Goal: Task Accomplishment & Management: Complete application form

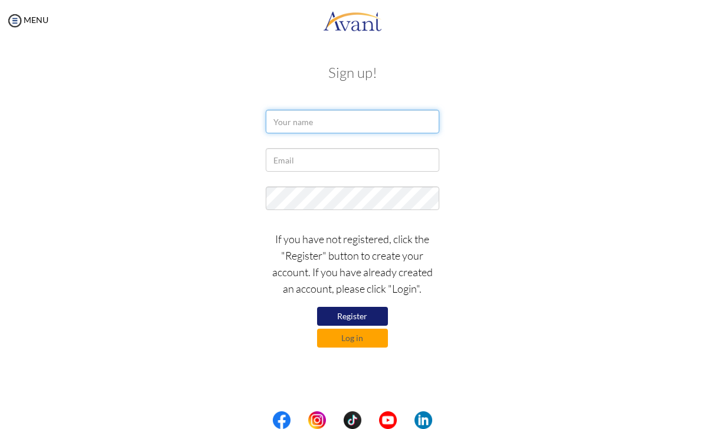
click at [389, 124] on input "text" at bounding box center [352, 122] width 173 height 24
type input "Davia"
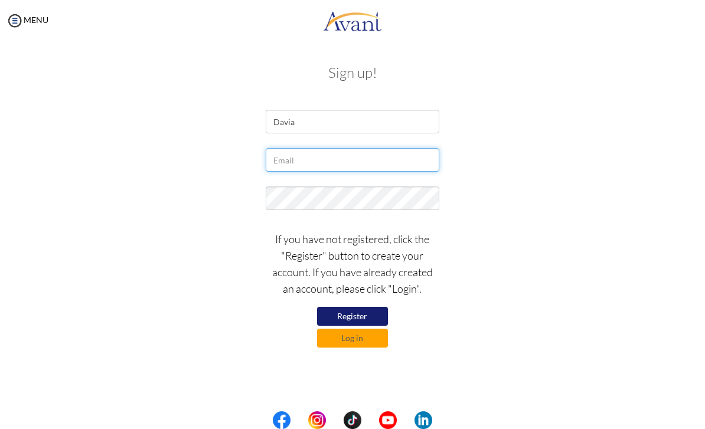
click at [343, 159] on input "text" at bounding box center [352, 160] width 173 height 24
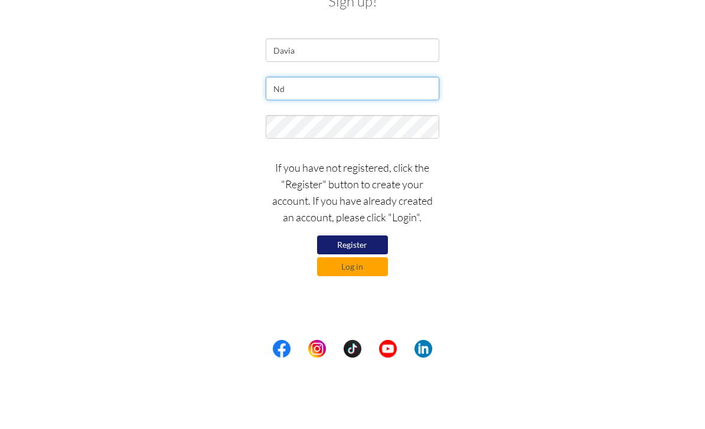
type input "N"
type input "dmnichol02@gmail.com"
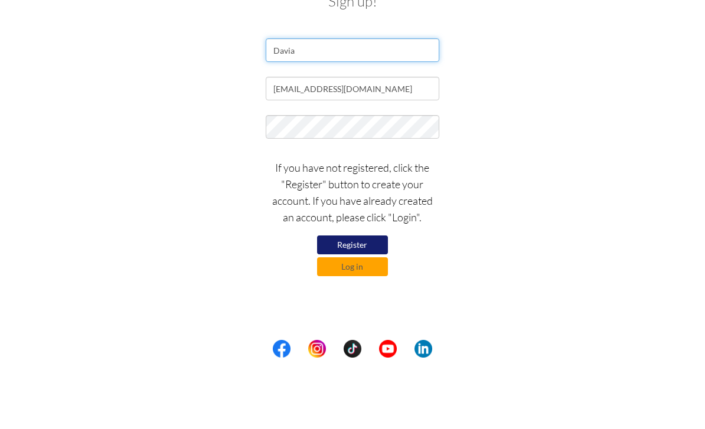
click at [377, 110] on input "Davia" at bounding box center [352, 122] width 173 height 24
type input "Davia nichol"
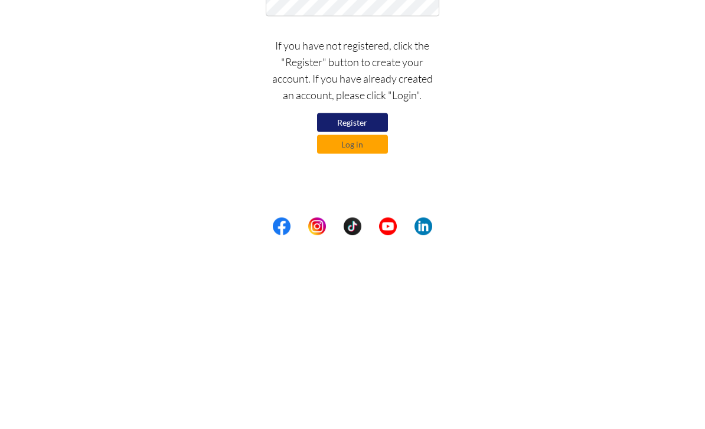
click at [369, 307] on button "Register" at bounding box center [352, 316] width 71 height 19
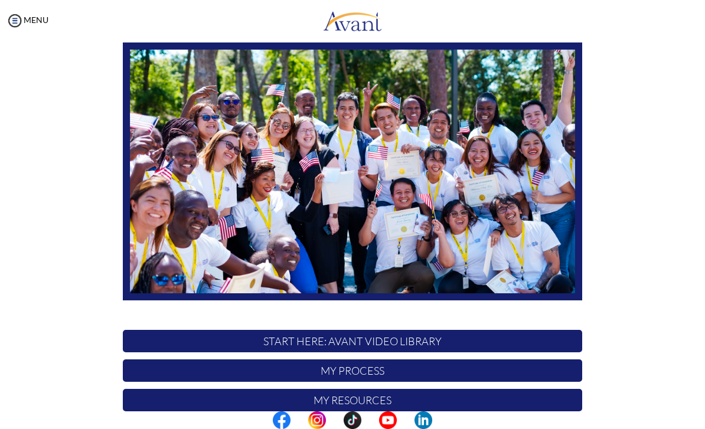
scroll to position [168, 0]
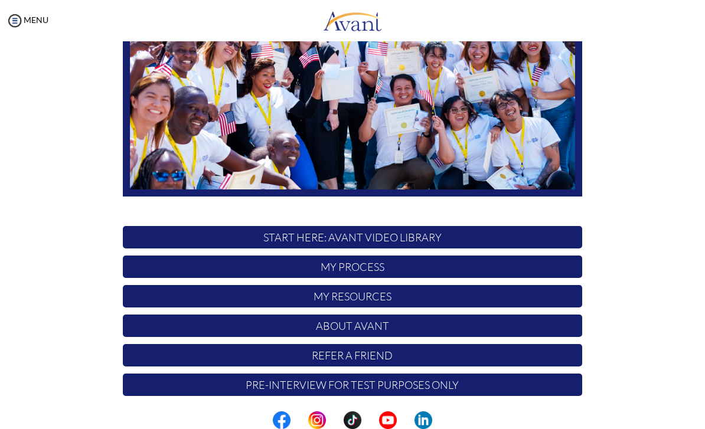
click at [488, 261] on p "My Process" at bounding box center [352, 267] width 459 height 22
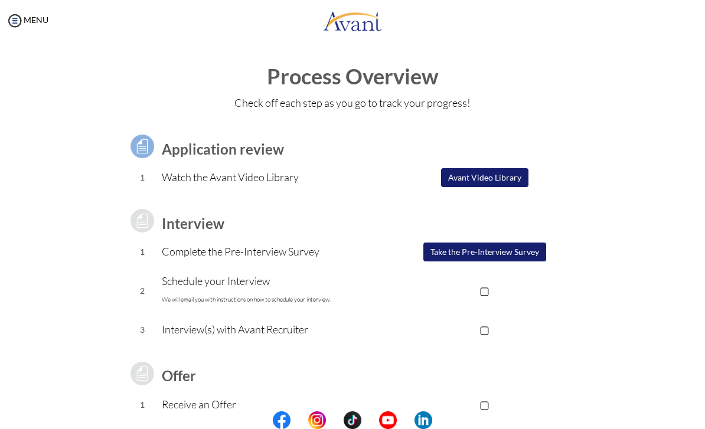
click at [480, 185] on button "Avant Video Library" at bounding box center [484, 177] width 87 height 19
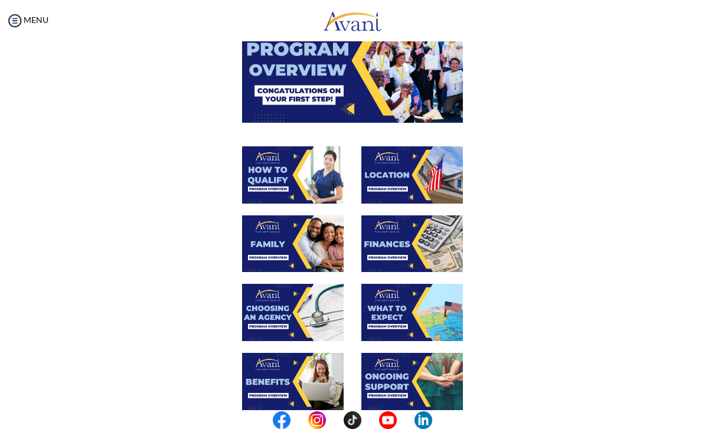
scroll to position [101, 0]
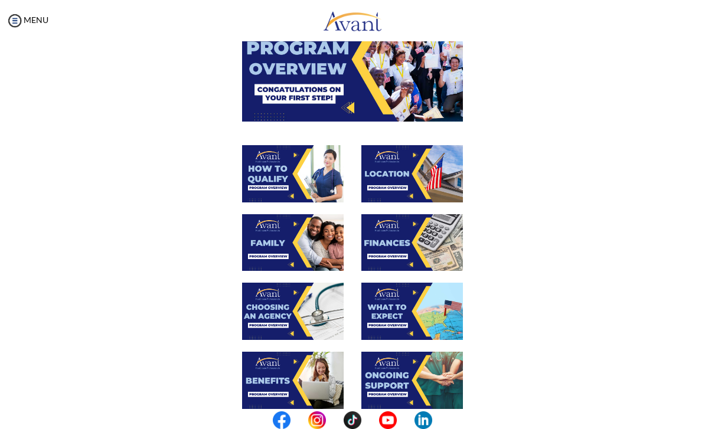
click at [421, 232] on img at bounding box center [412, 242] width 102 height 57
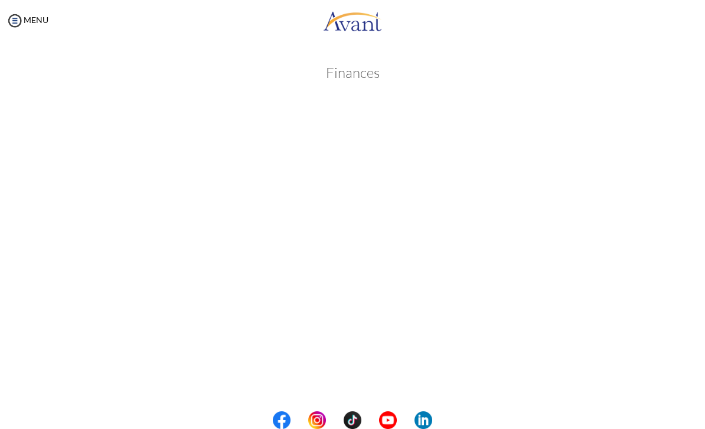
scroll to position [70, 0]
click at [370, 394] on body "Maintenance break. Please come back in 2 hours. MENU My Status What is the next…" at bounding box center [352, 214] width 705 height 429
click at [370, 389] on button "Back to Avant Video Library" at bounding box center [353, 395] width 116 height 19
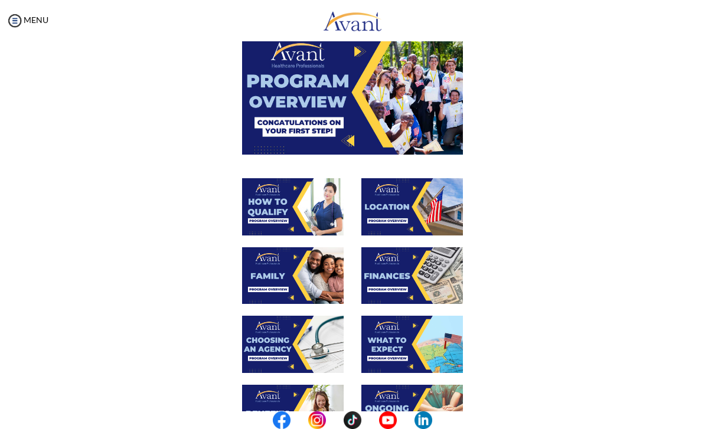
scroll to position [78, 0]
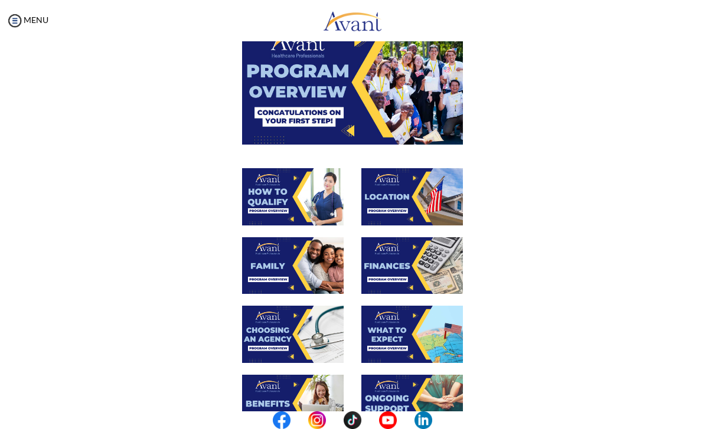
click at [309, 204] on img at bounding box center [293, 196] width 102 height 57
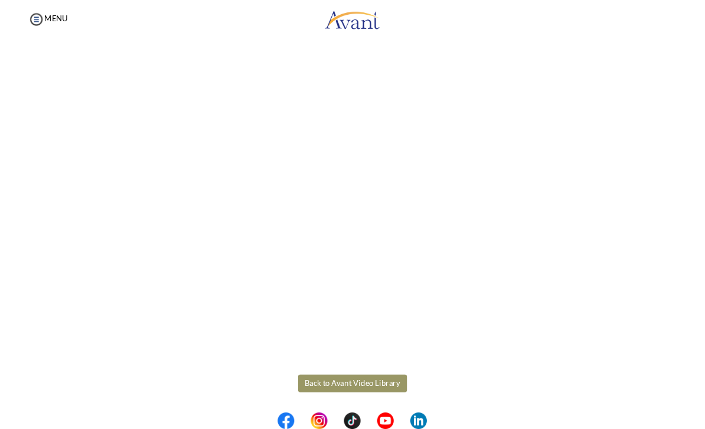
scroll to position [51, 0]
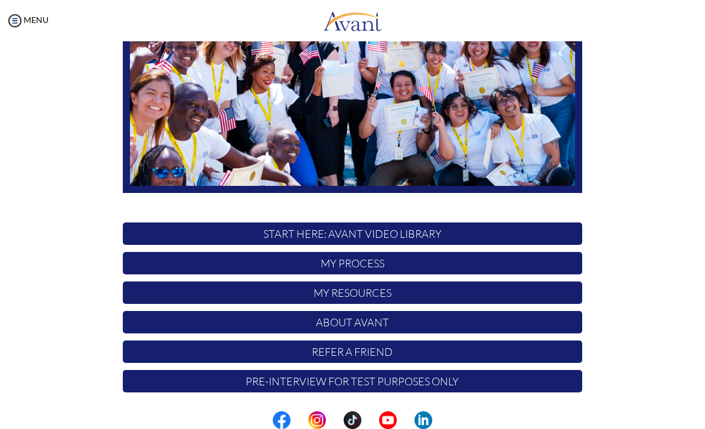
scroll to position [171, 0]
click at [382, 262] on body "Maintenance break. Please come back in 2 hours. MENU My Status What is the next…" at bounding box center [352, 214] width 705 height 429
click at [377, 262] on p "My Process" at bounding box center [352, 263] width 459 height 22
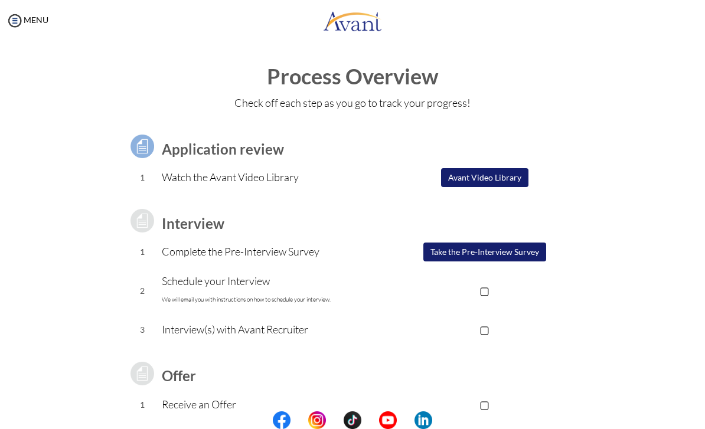
click at [470, 169] on button "Avant Video Library" at bounding box center [484, 177] width 87 height 19
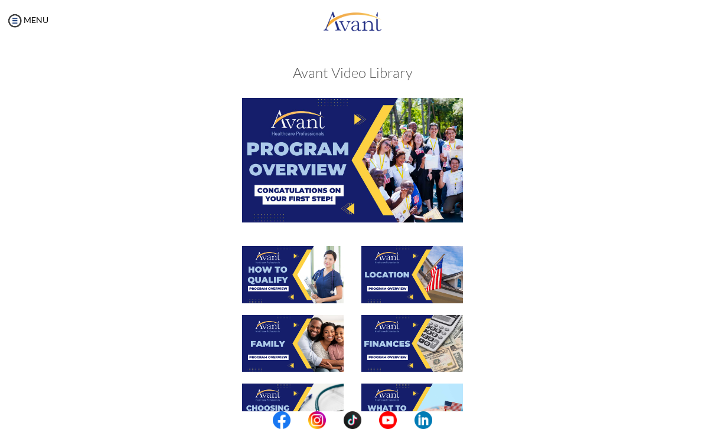
click at [328, 241] on div at bounding box center [352, 172] width 239 height 148
click at [327, 269] on img at bounding box center [293, 274] width 102 height 57
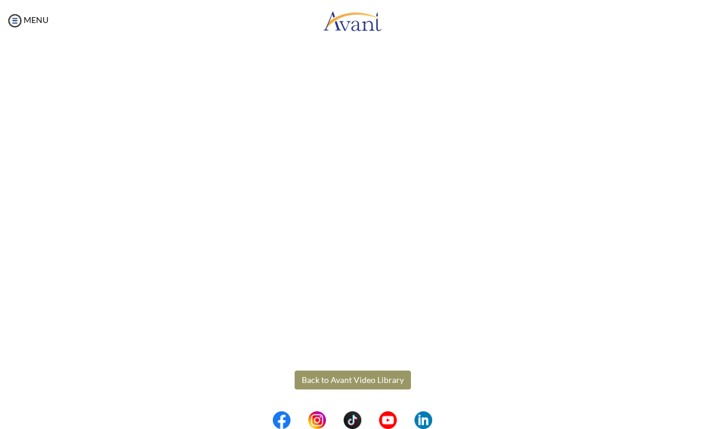
scroll to position [85, 0]
click at [389, 379] on body "Maintenance break. Please come back in 2 hours. MENU My Status What is the next…" at bounding box center [352, 214] width 705 height 429
click at [356, 382] on button "Back to Avant Video Library" at bounding box center [353, 380] width 116 height 19
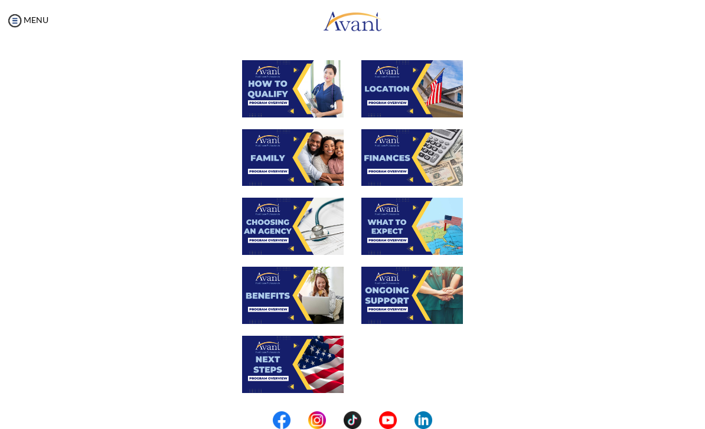
scroll to position [189, 0]
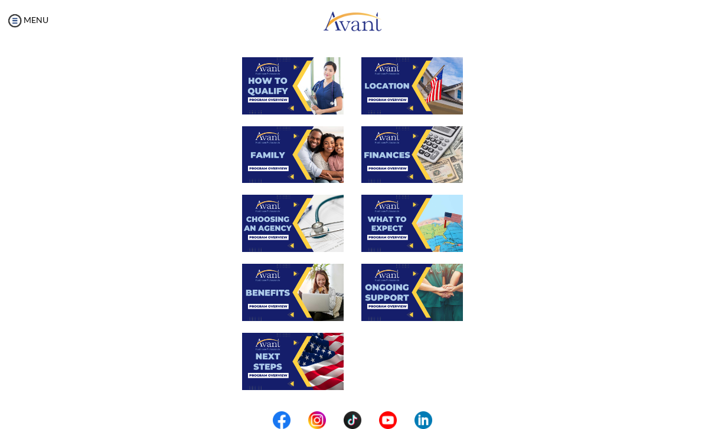
click at [291, 298] on img at bounding box center [293, 292] width 102 height 57
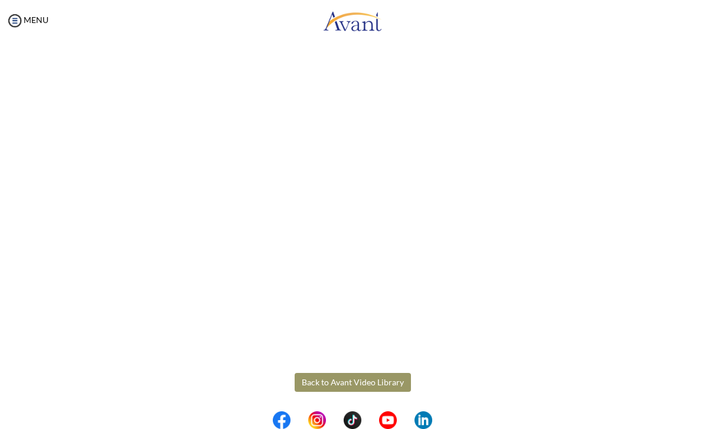
scroll to position [185, 0]
click at [371, 383] on body "Maintenance break. Please come back in 2 hours. MENU My Status What is the next…" at bounding box center [352, 214] width 705 height 429
click at [360, 387] on button "Back to Avant Video Library" at bounding box center [353, 383] width 116 height 19
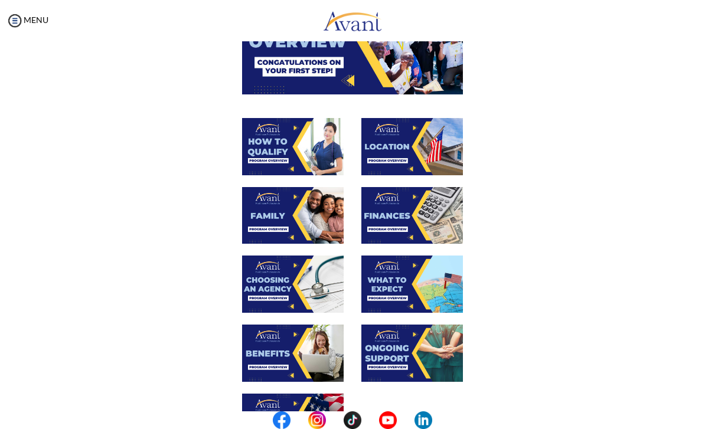
scroll to position [129, 0]
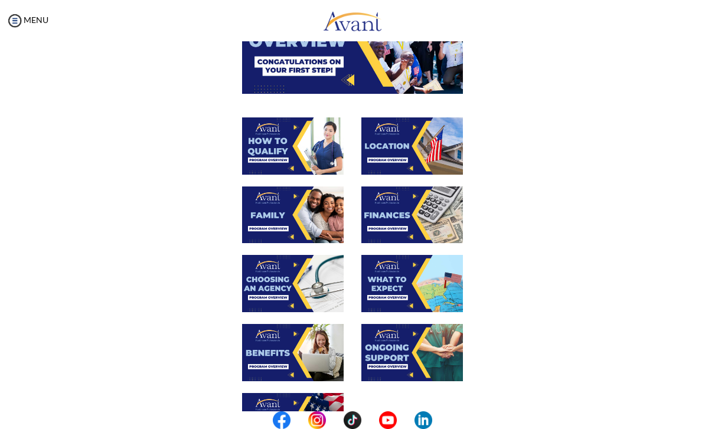
click at [403, 284] on img at bounding box center [412, 283] width 102 height 57
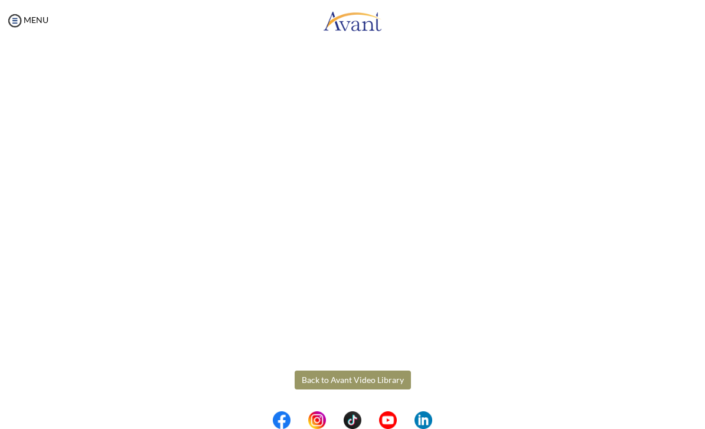
scroll to position [189, 0]
click at [373, 380] on body "Maintenance break. Please come back in 2 hours. MENU My Status What is the next…" at bounding box center [352, 214] width 705 height 429
click at [364, 379] on button "Back to Avant Video Library" at bounding box center [353, 380] width 116 height 19
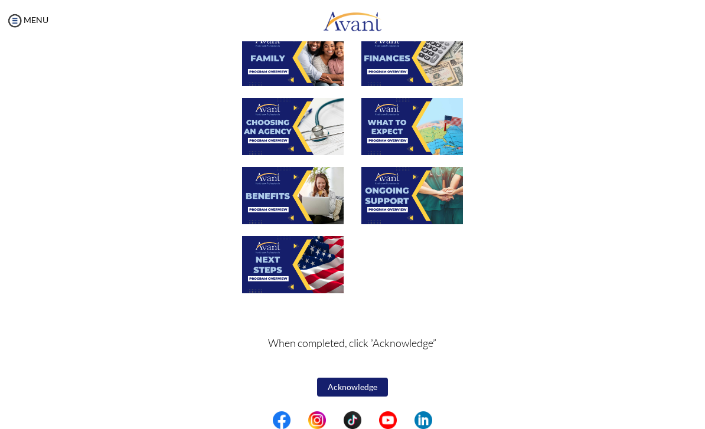
scroll to position [285, 0]
